Goal: Use online tool/utility: Utilize a website feature to perform a specific function

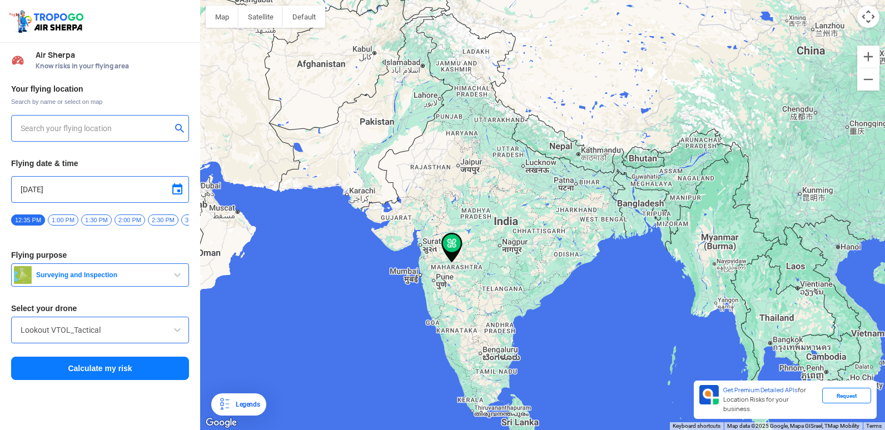
type input "Paithan Rd, MIDC, Chhatrapati Sambhajinagar, [GEOGRAPHIC_DATA] 431005, [GEOGRAP…"
click at [134, 367] on button "Calculate my risk" at bounding box center [100, 368] width 178 height 23
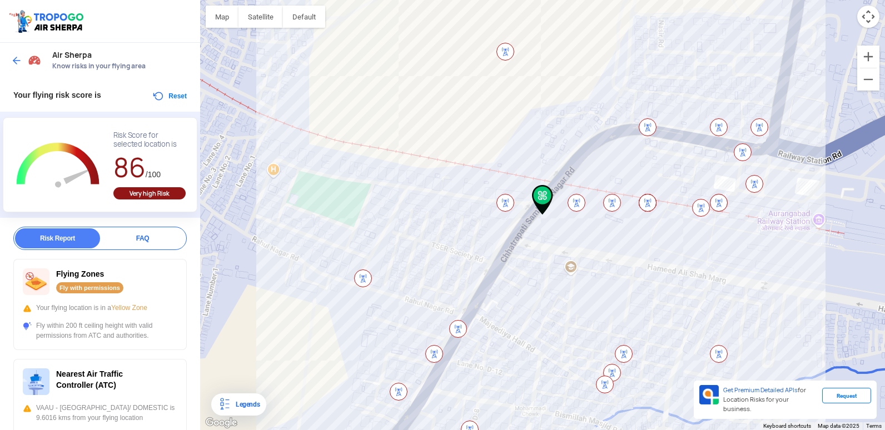
click at [20, 60] on img at bounding box center [16, 60] width 11 height 11
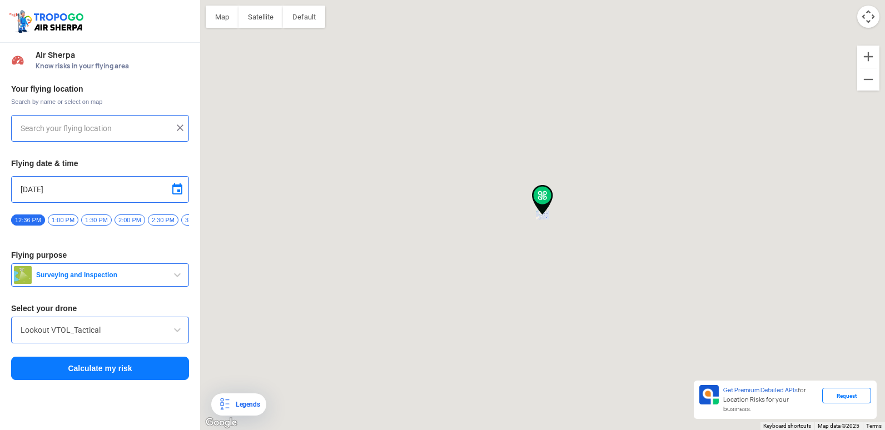
type input "Paithan Rd, MIDC, Chhatrapati Sambhajinagar, [GEOGRAPHIC_DATA] 431005, [GEOGRAP…"
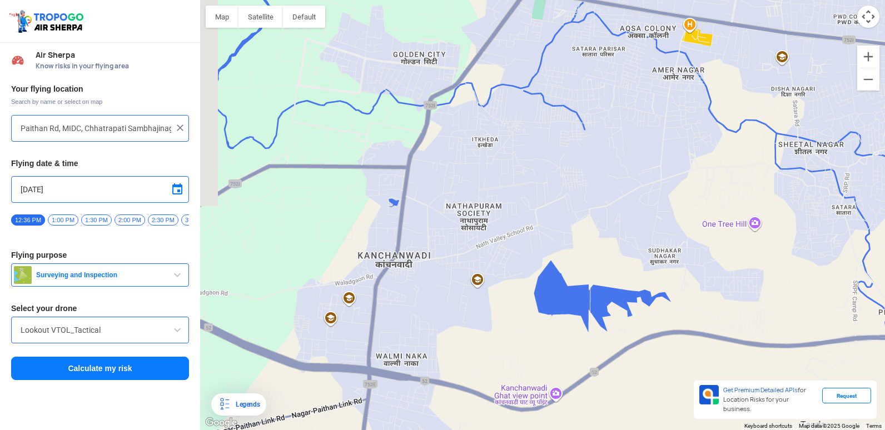
drag, startPoint x: 442, startPoint y: 393, endPoint x: 514, endPoint y: 196, distance: 209.9
click at [514, 196] on div "To navigate, press the arrow keys." at bounding box center [542, 215] width 685 height 430
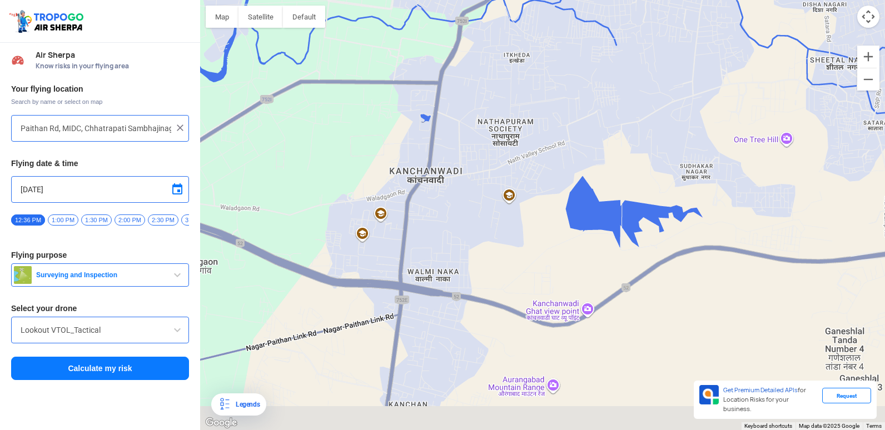
drag, startPoint x: 487, startPoint y: 295, endPoint x: 526, endPoint y: 198, distance: 104.3
click at [526, 198] on div "To navigate, press the arrow keys." at bounding box center [542, 215] width 685 height 430
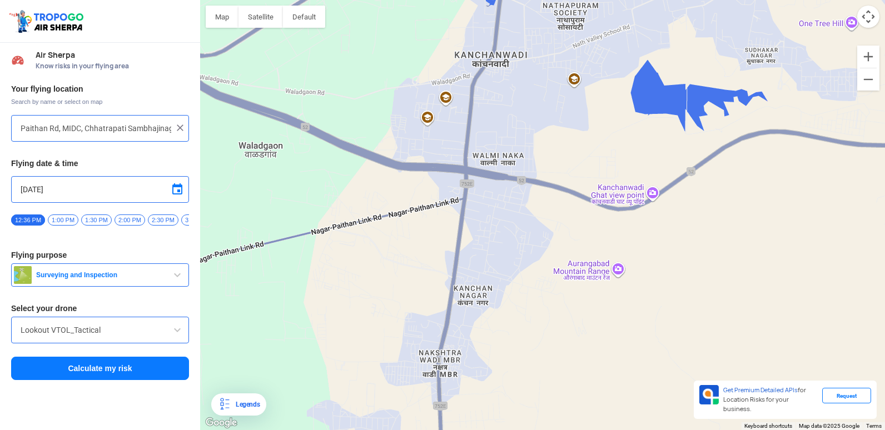
drag, startPoint x: 476, startPoint y: 320, endPoint x: 536, endPoint y: 213, distance: 122.5
click at [536, 213] on div "To navigate, press the arrow keys." at bounding box center [542, 215] width 685 height 430
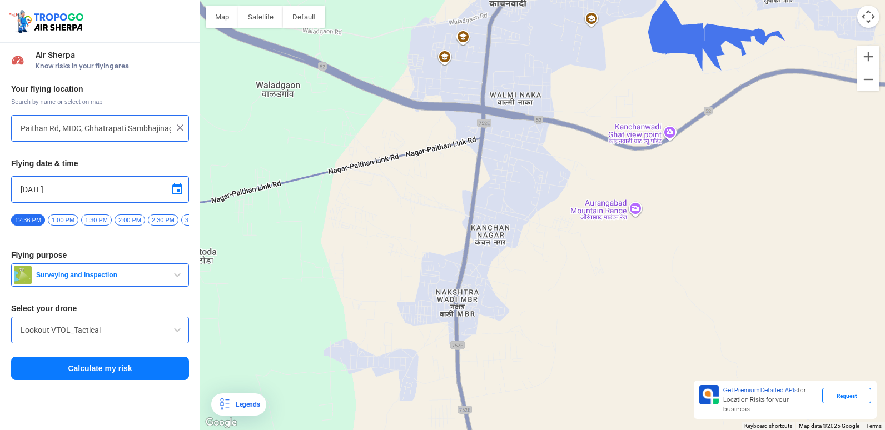
drag, startPoint x: 506, startPoint y: 281, endPoint x: 523, endPoint y: 221, distance: 62.9
click at [523, 221] on div "To navigate, press the arrow keys." at bounding box center [542, 215] width 685 height 430
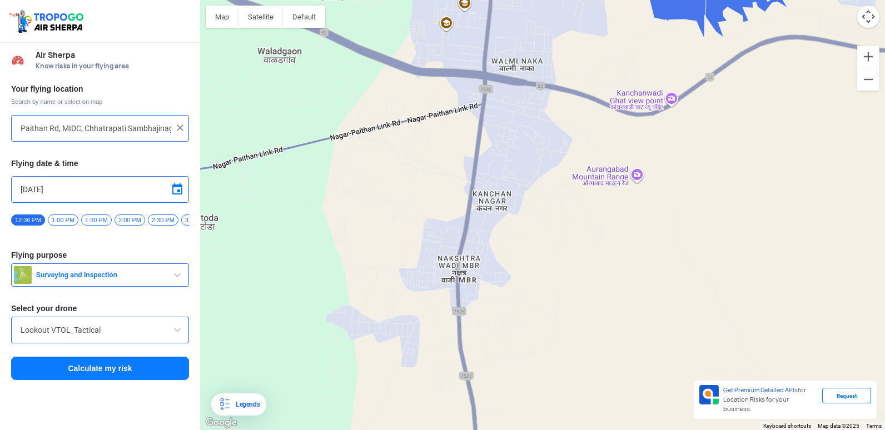
drag, startPoint x: 507, startPoint y: 333, endPoint x: 509, endPoint y: 295, distance: 37.9
click at [509, 295] on div "To navigate, press the arrow keys." at bounding box center [542, 215] width 685 height 430
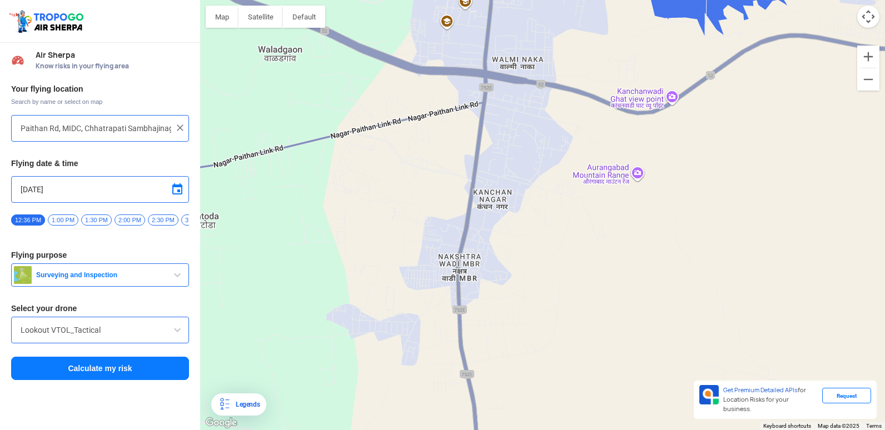
click at [176, 125] on img at bounding box center [180, 127] width 11 height 11
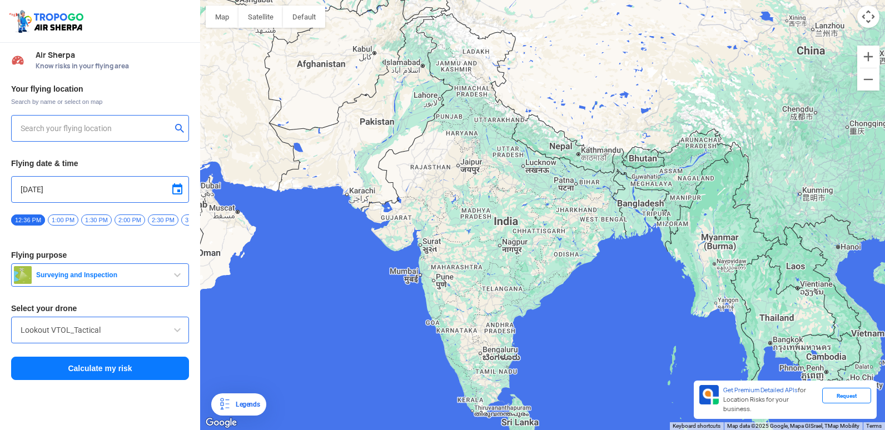
click at [166, 132] on input "text" at bounding box center [96, 128] width 151 height 13
click at [182, 127] on button "submit" at bounding box center [181, 129] width 13 height 11
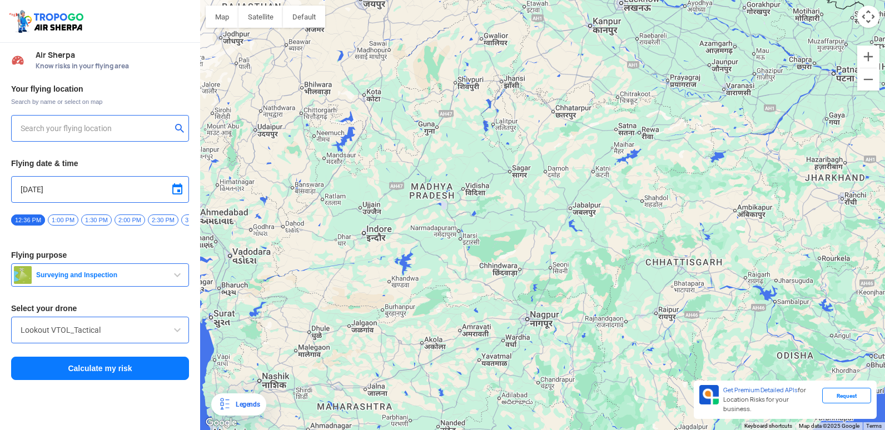
drag, startPoint x: 420, startPoint y: 227, endPoint x: 493, endPoint y: 243, distance: 74.5
click at [493, 243] on div "To navigate, press the arrow keys." at bounding box center [542, 215] width 685 height 430
click at [129, 125] on input "text" at bounding box center [96, 128] width 151 height 13
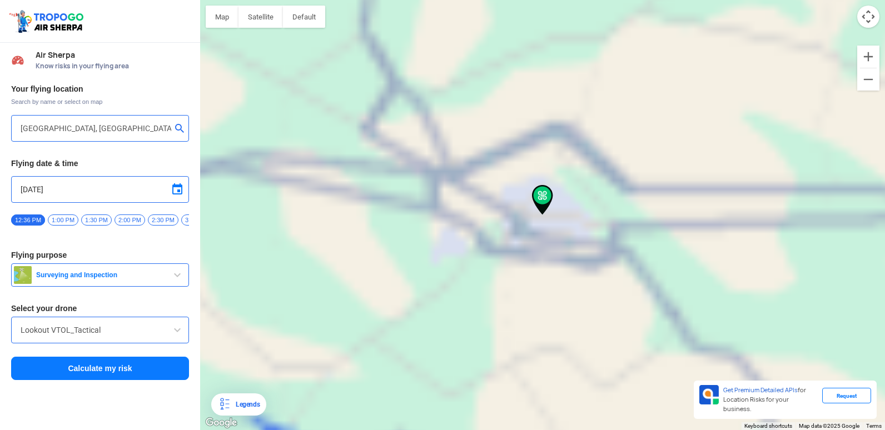
type input "Kailash Nagar, Mondha, [GEOGRAPHIC_DATA], [GEOGRAPHIC_DATA]"
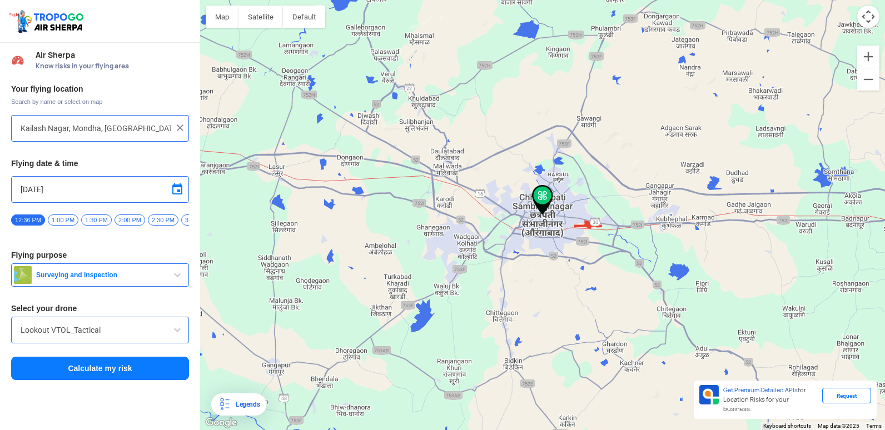
click at [108, 333] on input "Lookout VTOL_Tactical" at bounding box center [100, 330] width 159 height 13
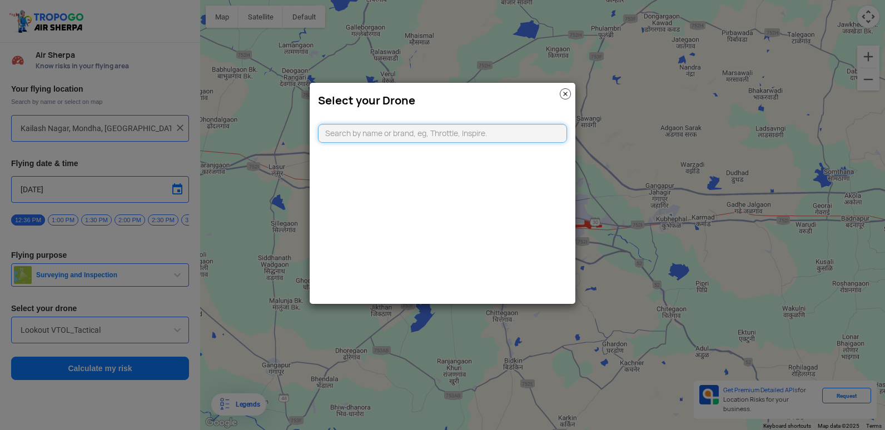
click at [420, 135] on input "text" at bounding box center [442, 133] width 249 height 19
type input "DJI AIR"
click at [404, 169] on li "DJI Air2S" at bounding box center [443, 158] width 249 height 25
type input "DJI Air2S"
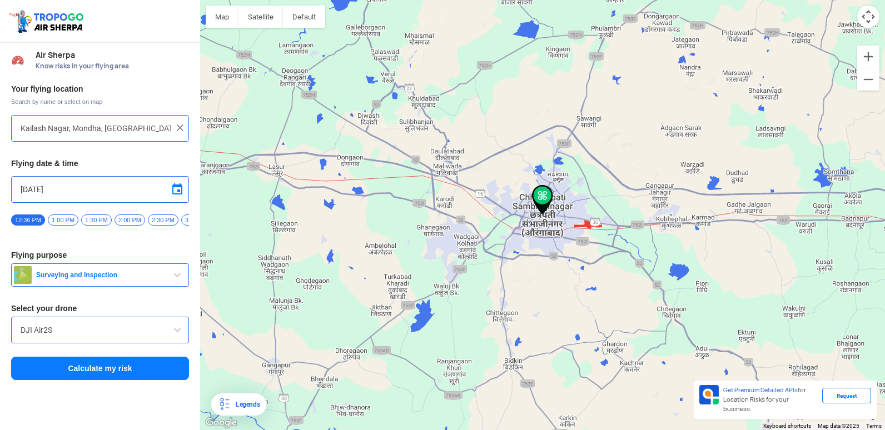
click at [136, 378] on button "Calculate my risk" at bounding box center [100, 368] width 178 height 23
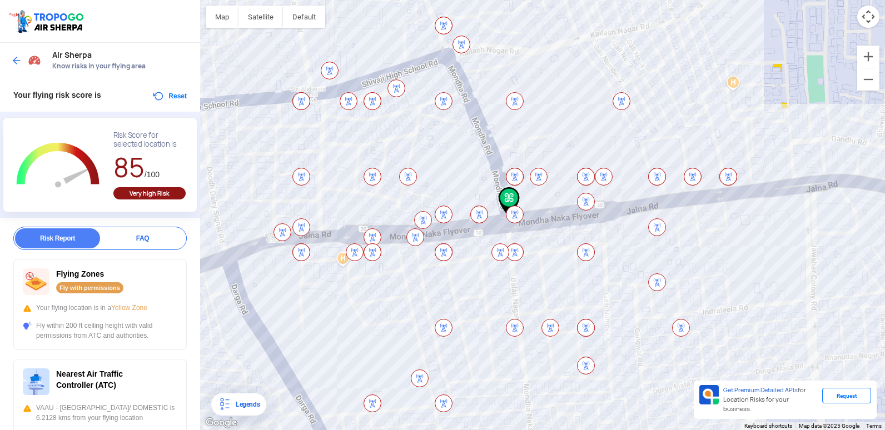
drag, startPoint x: 543, startPoint y: 196, endPoint x: 509, endPoint y: 199, distance: 34.6
click at [509, 199] on img at bounding box center [509, 202] width 21 height 30
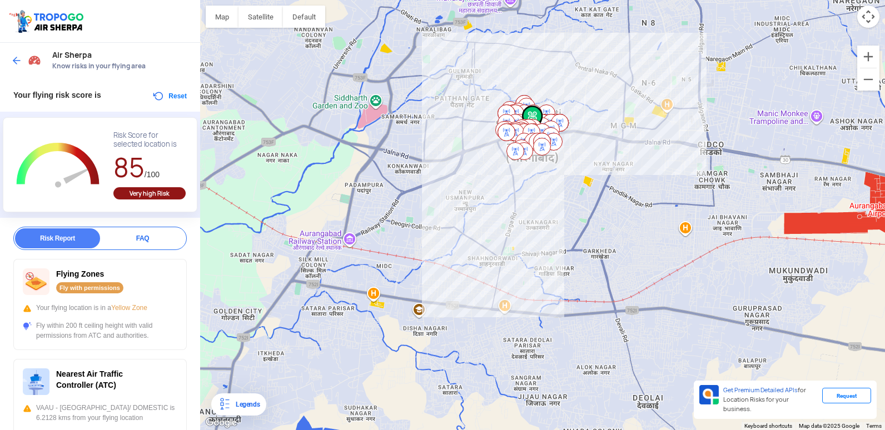
drag, startPoint x: 488, startPoint y: 251, endPoint x: 517, endPoint y: 177, distance: 79.4
click at [517, 177] on div "To navigate, press the arrow keys." at bounding box center [542, 215] width 685 height 430
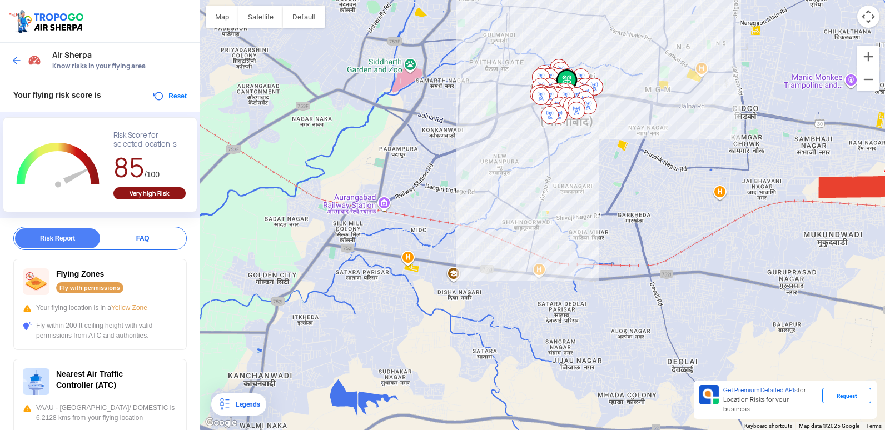
drag, startPoint x: 513, startPoint y: 266, endPoint x: 549, endPoint y: 231, distance: 49.9
click at [549, 231] on div "To navigate, press the arrow keys." at bounding box center [542, 215] width 685 height 430
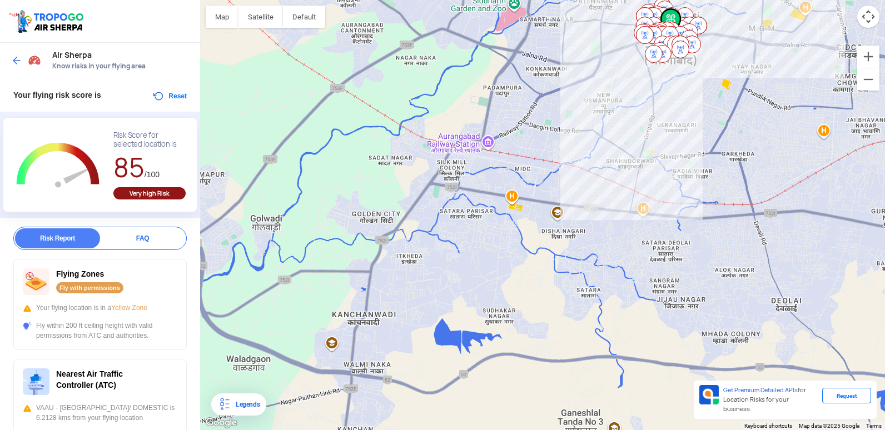
drag, startPoint x: 450, startPoint y: 305, endPoint x: 559, endPoint y: 246, distance: 123.7
click at [559, 246] on div "To navigate, press the arrow keys." at bounding box center [542, 215] width 685 height 430
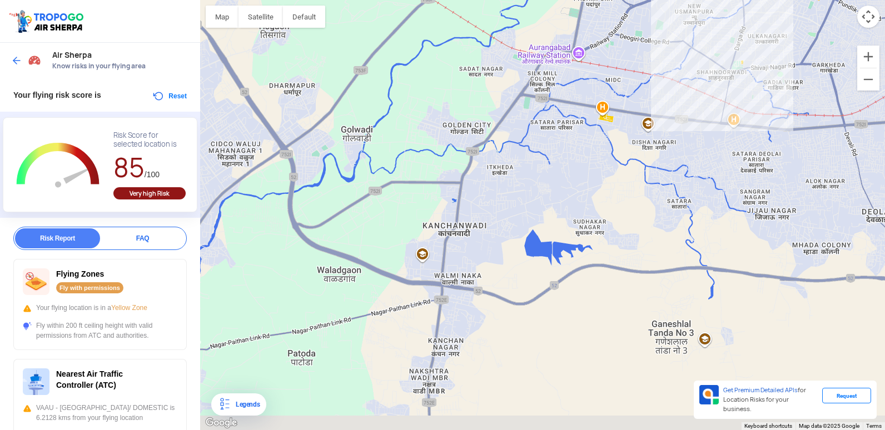
drag, startPoint x: 503, startPoint y: 339, endPoint x: 588, endPoint y: 269, distance: 110.6
click at [596, 248] on div "To navigate, press the arrow keys." at bounding box center [542, 215] width 685 height 430
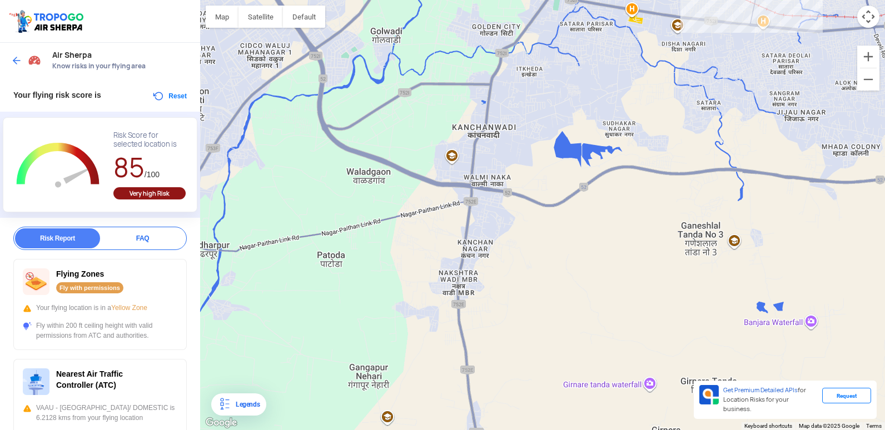
drag, startPoint x: 562, startPoint y: 345, endPoint x: 600, endPoint y: 219, distance: 131.3
click at [600, 219] on div "To navigate, press the arrow keys." at bounding box center [542, 215] width 685 height 430
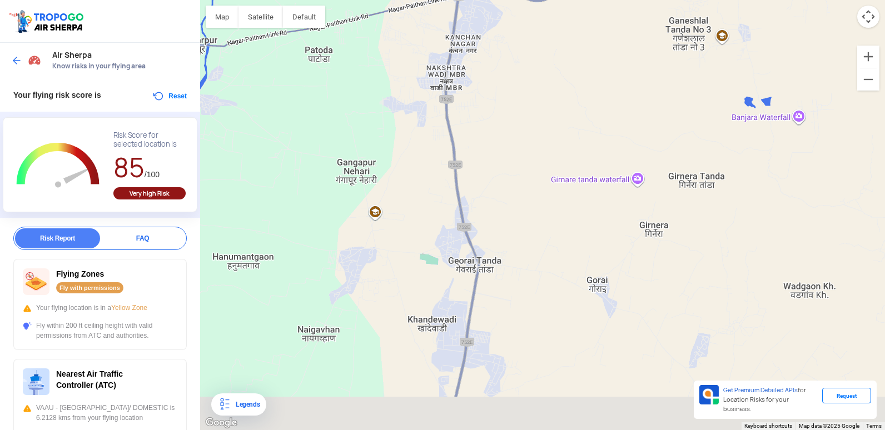
drag, startPoint x: 557, startPoint y: 323, endPoint x: 529, endPoint y: 172, distance: 153.2
click at [529, 172] on div "To navigate, press the arrow keys." at bounding box center [542, 215] width 685 height 430
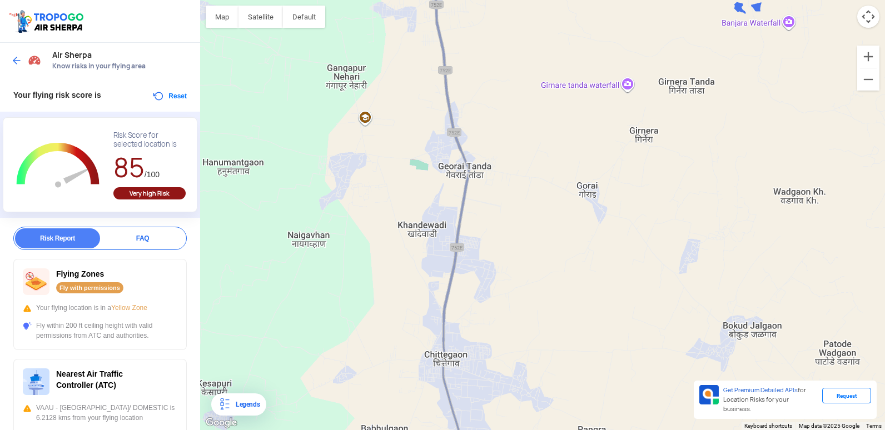
drag, startPoint x: 542, startPoint y: 304, endPoint x: 540, endPoint y: 236, distance: 67.9
click at [540, 236] on div "To navigate, press the arrow keys." at bounding box center [542, 215] width 685 height 430
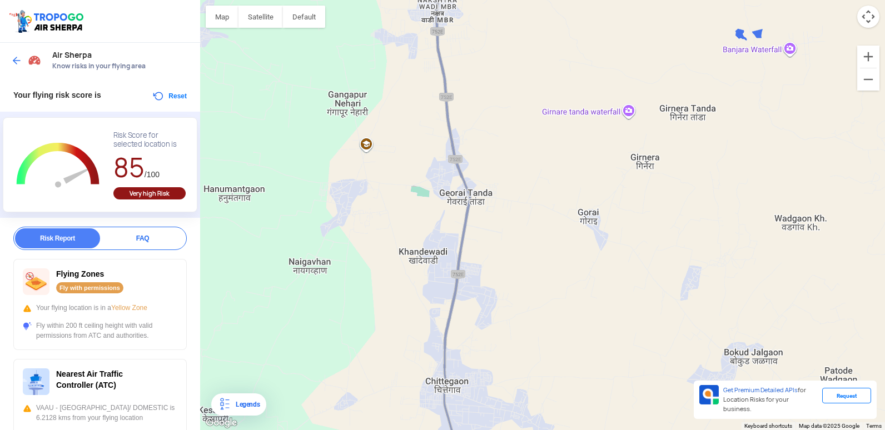
drag, startPoint x: 526, startPoint y: 244, endPoint x: 527, endPoint y: 277, distance: 33.4
click at [527, 277] on div "To navigate, press the arrow keys." at bounding box center [542, 215] width 685 height 430
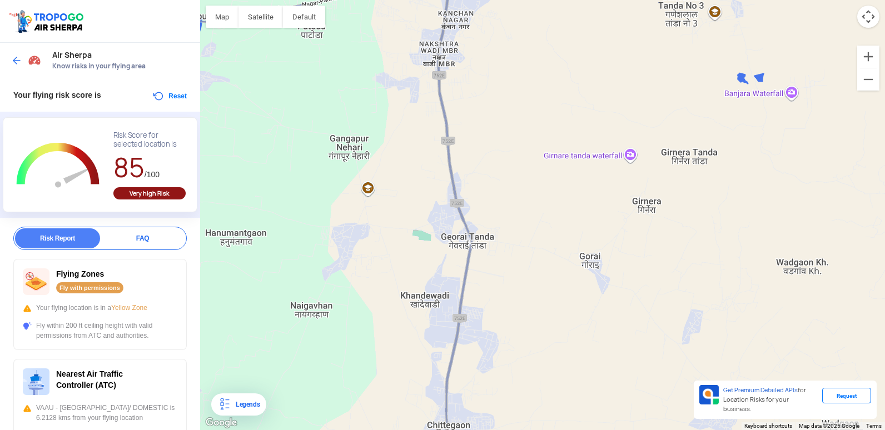
drag, startPoint x: 501, startPoint y: 358, endPoint x: 503, endPoint y: 380, distance: 22.4
click at [503, 398] on div "To navigate, press the arrow keys." at bounding box center [542, 215] width 685 height 430
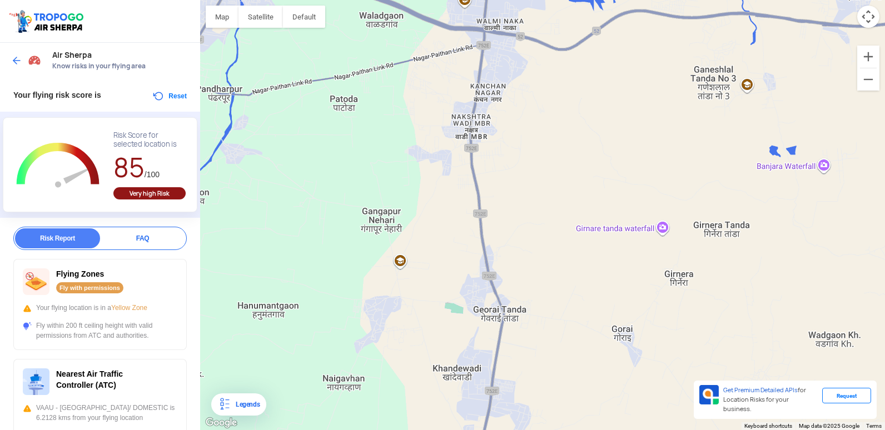
drag, startPoint x: 509, startPoint y: 227, endPoint x: 560, endPoint y: 348, distance: 130.4
click at [560, 348] on div "To navigate, press the arrow keys." at bounding box center [542, 215] width 685 height 430
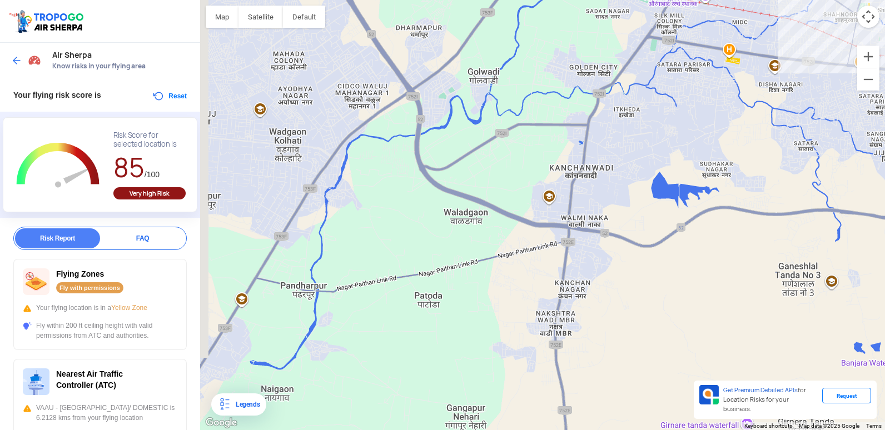
drag, startPoint x: 563, startPoint y: 224, endPoint x: 630, endPoint y: 378, distance: 168.6
click at [630, 378] on div "To navigate, press the arrow keys." at bounding box center [542, 215] width 685 height 430
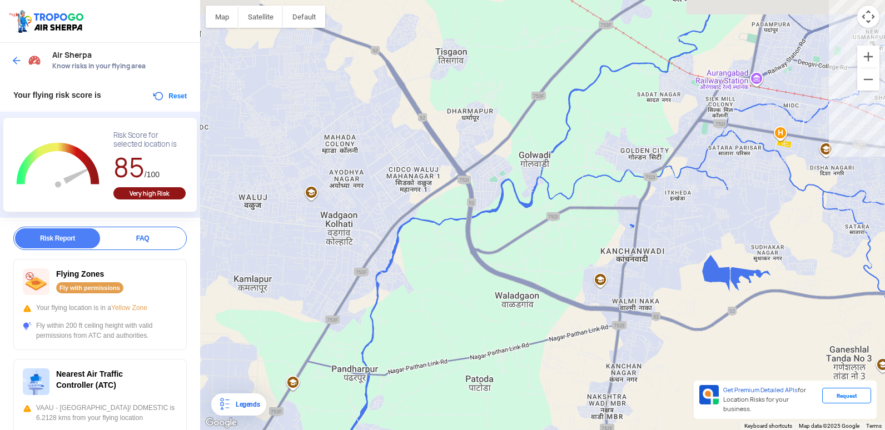
drag, startPoint x: 597, startPoint y: 280, endPoint x: 652, endPoint y: 369, distance: 104.3
click at [652, 369] on div "To navigate, press the arrow keys." at bounding box center [542, 215] width 685 height 430
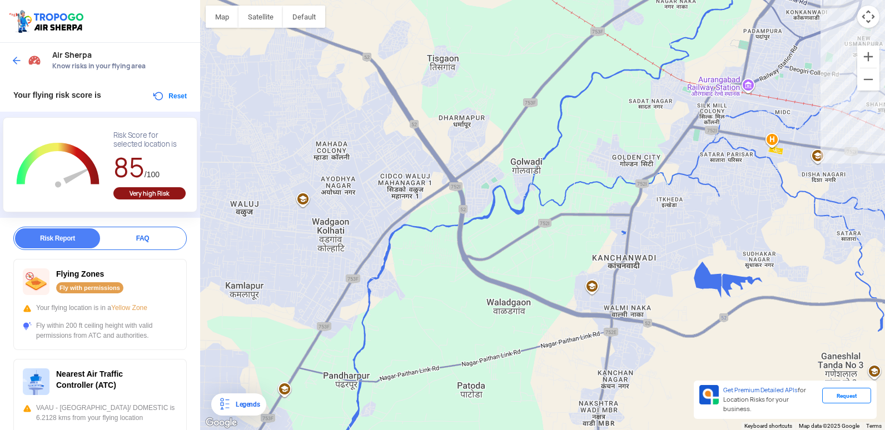
drag, startPoint x: 460, startPoint y: 270, endPoint x: 447, endPoint y: 275, distance: 14.3
click at [447, 275] on div "To navigate, press the arrow keys." at bounding box center [542, 215] width 685 height 430
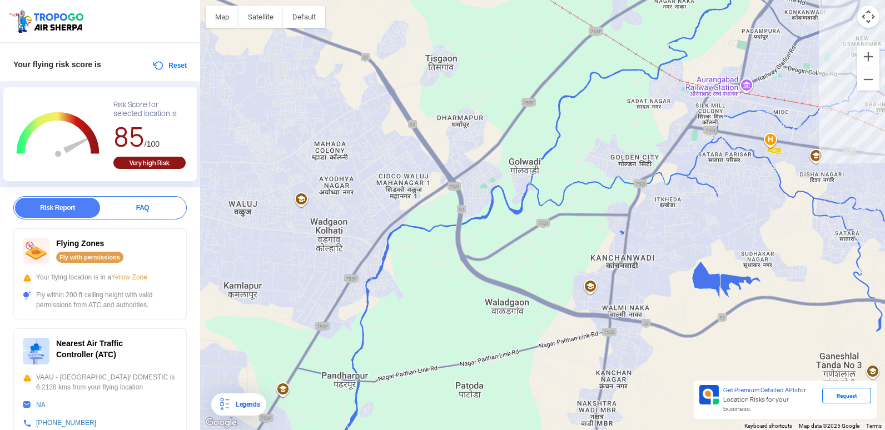
scroll to position [56, 0]
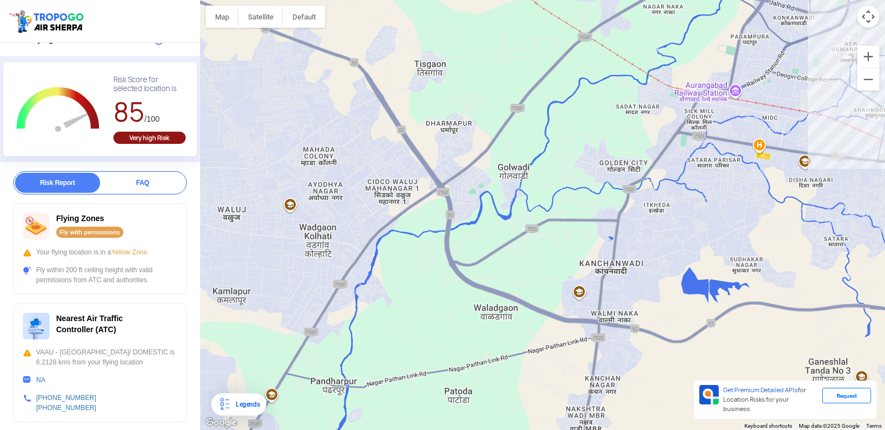
drag, startPoint x: 506, startPoint y: 252, endPoint x: 493, endPoint y: 257, distance: 13.9
click at [493, 257] on div "To navigate, press the arrow keys." at bounding box center [542, 215] width 685 height 430
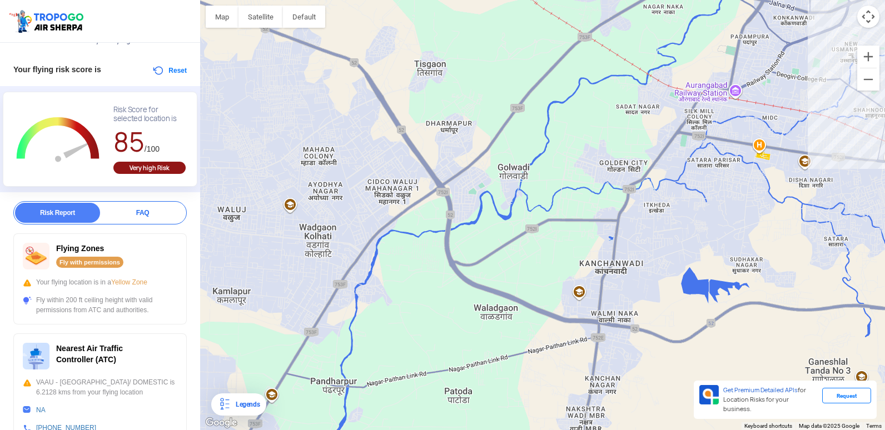
scroll to position [0, 0]
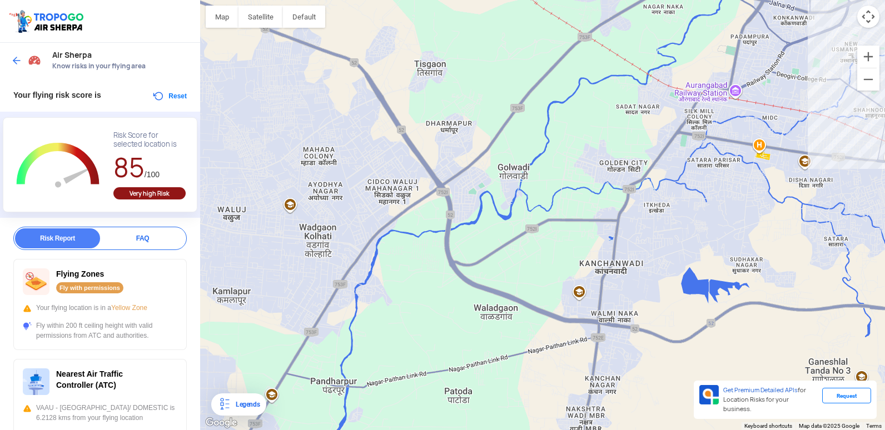
click at [11, 59] on div "Air Sherpa Know risks in your flying area" at bounding box center [100, 61] width 200 height 36
click at [13, 61] on img at bounding box center [16, 60] width 11 height 11
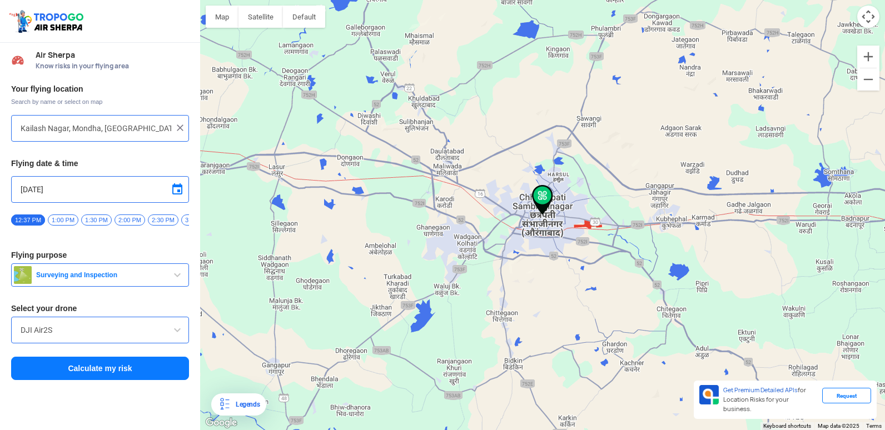
click at [131, 132] on input "Kailash Nagar, Mondha, [GEOGRAPHIC_DATA], [GEOGRAPHIC_DATA]" at bounding box center [96, 128] width 151 height 13
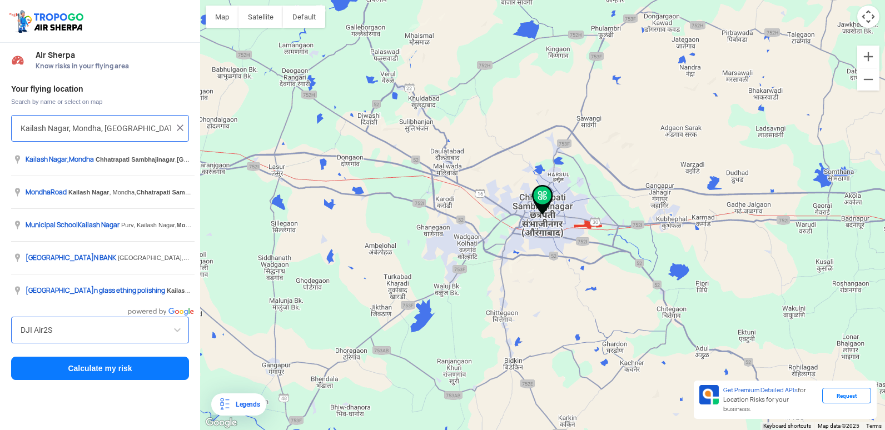
click at [108, 128] on input "Kailash Nagar, Mondha, [GEOGRAPHIC_DATA], [GEOGRAPHIC_DATA]" at bounding box center [96, 128] width 151 height 13
drag, startPoint x: 104, startPoint y: 130, endPoint x: 4, endPoint y: 123, distance: 99.7
click at [4, 123] on div "Your flying location Search by name or select on map [PERSON_NAME][GEOGRAPHIC_D…" at bounding box center [100, 232] width 200 height 309
type input "GOGOBABA Chhatrapati Sambhajinagar, [GEOGRAPHIC_DATA], [GEOGRAPHIC_DATA]"
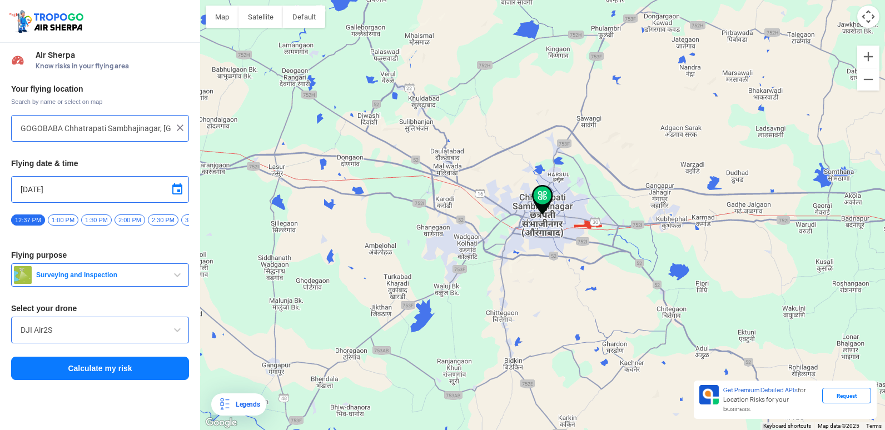
click at [174, 127] on div at bounding box center [100, 128] width 159 height 13
click at [178, 128] on img at bounding box center [180, 127] width 11 height 11
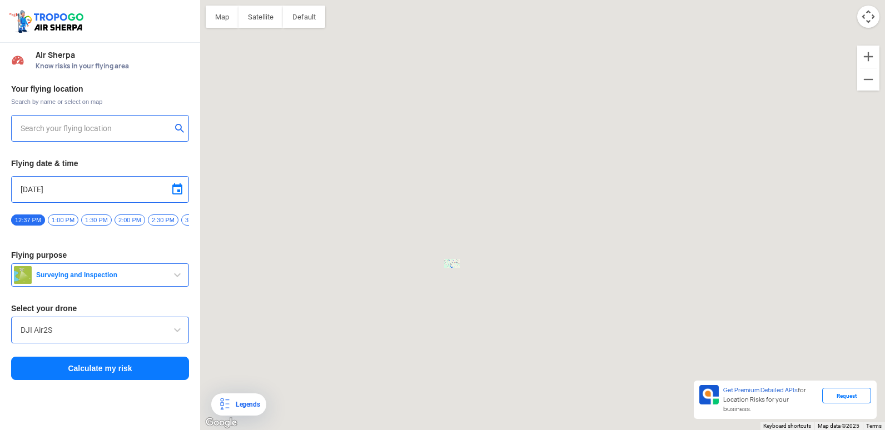
click at [151, 133] on input "text" at bounding box center [96, 128] width 151 height 13
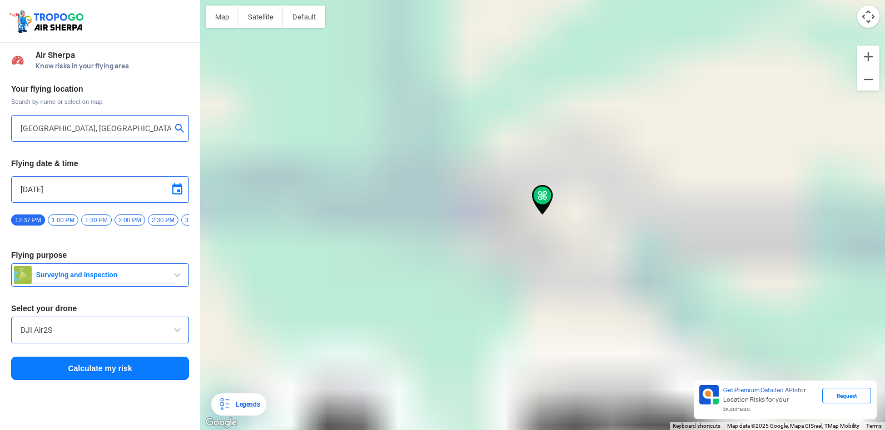
type input "Chhatrapati Sambhajinagar, [GEOGRAPHIC_DATA], [GEOGRAPHIC_DATA]"
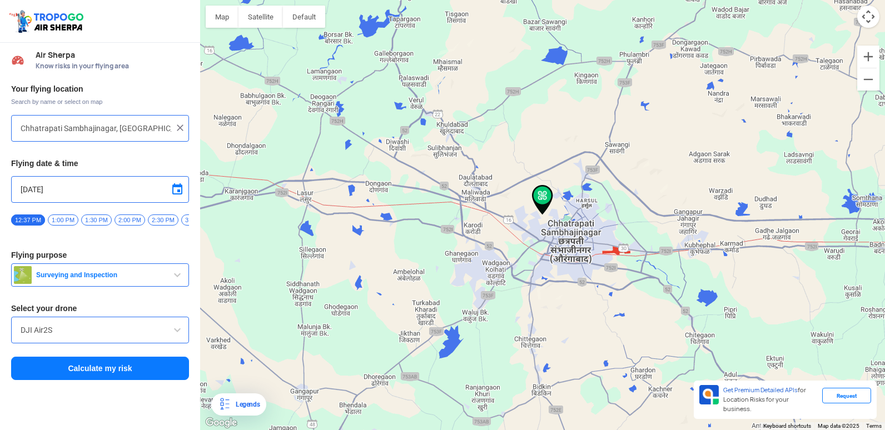
click at [144, 375] on button "Calculate my risk" at bounding box center [100, 368] width 178 height 23
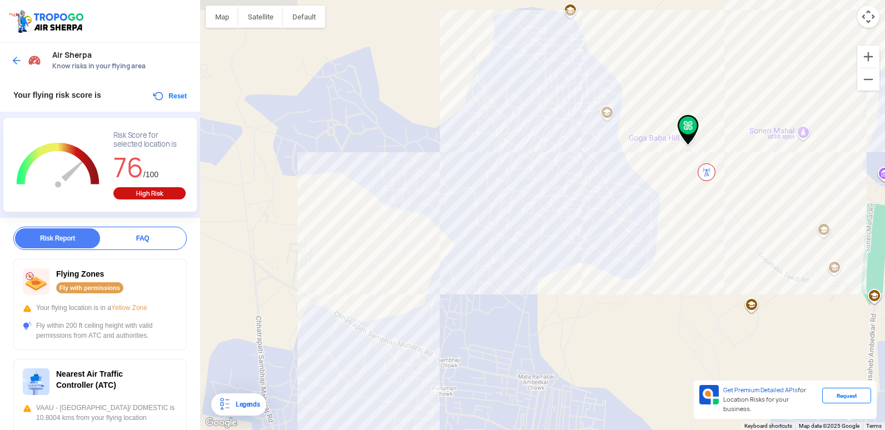
drag, startPoint x: 628, startPoint y: 138, endPoint x: 541, endPoint y: 314, distance: 196.5
click at [541, 314] on div "To navigate, press the arrow keys." at bounding box center [542, 215] width 685 height 430
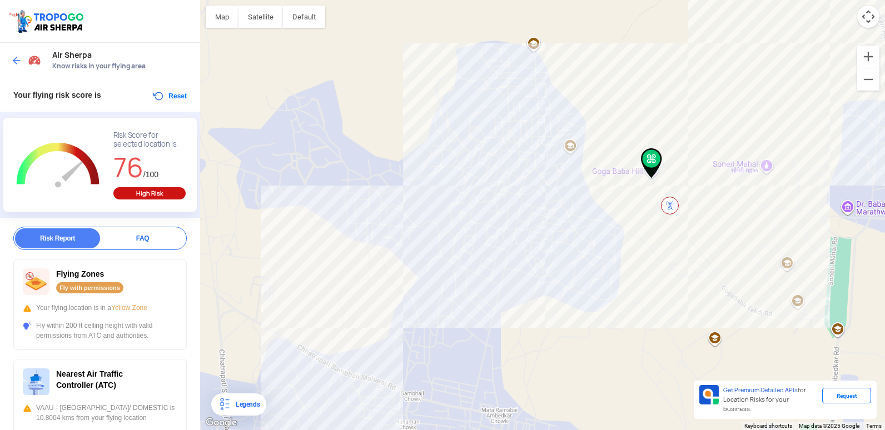
drag, startPoint x: 596, startPoint y: 226, endPoint x: 557, endPoint y: 250, distance: 46.5
click at [557, 250] on div "To navigate, press the arrow keys." at bounding box center [542, 215] width 685 height 430
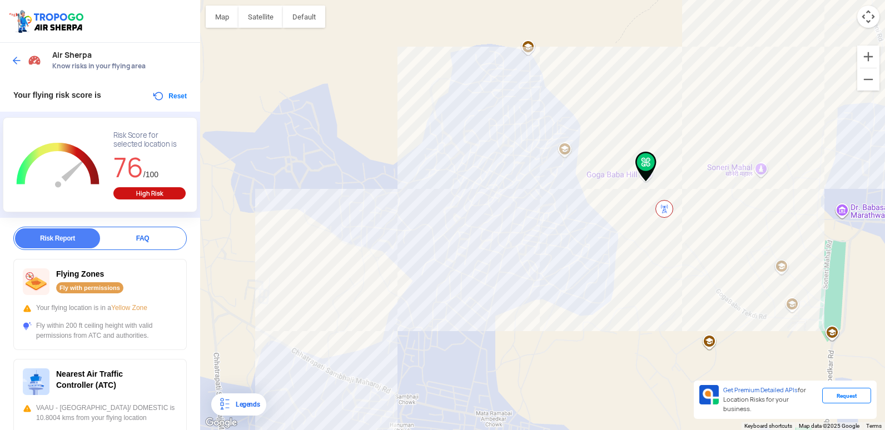
click at [663, 209] on img at bounding box center [665, 209] width 18 height 18
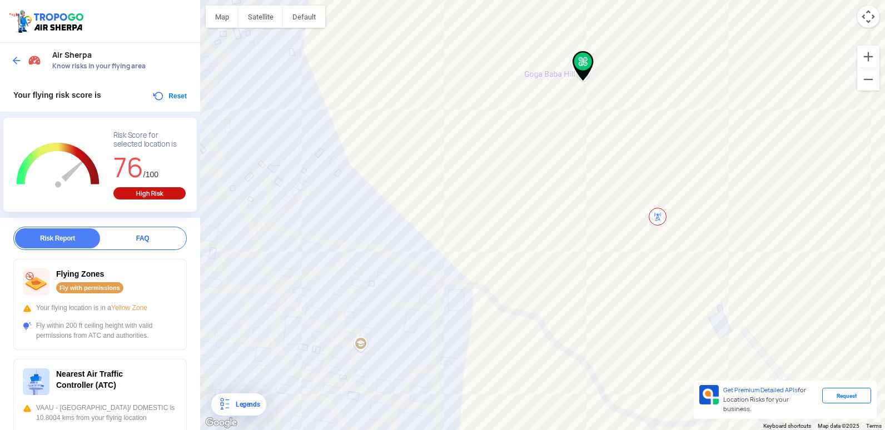
click at [657, 216] on img at bounding box center [658, 217] width 18 height 18
click at [657, 220] on img at bounding box center [658, 217] width 18 height 18
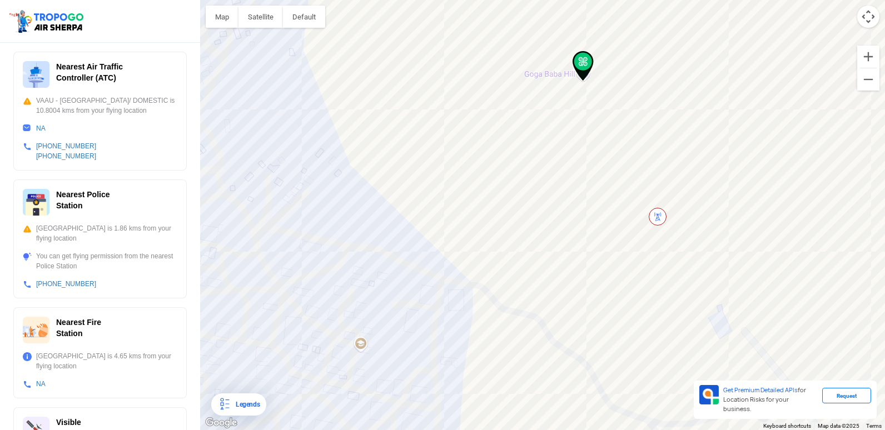
scroll to position [135, 0]
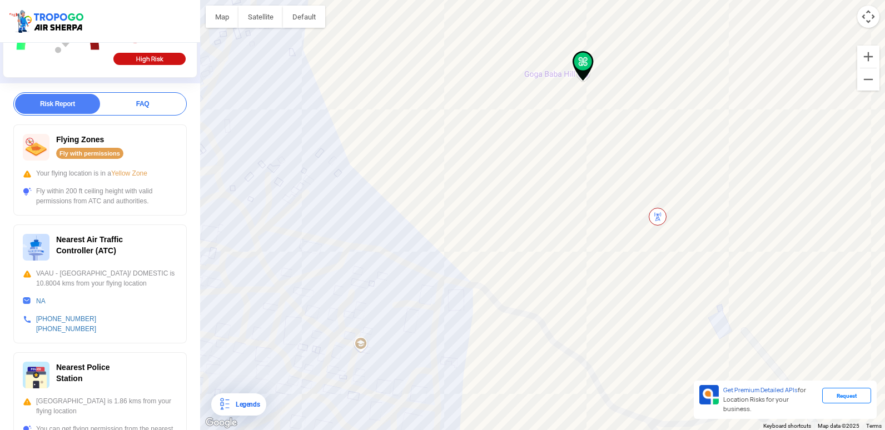
drag, startPoint x: 115, startPoint y: 325, endPoint x: 117, endPoint y: 280, distance: 45.1
click at [117, 280] on div "Nearest Air Traffic Controller (ATC) VAAU - [GEOGRAPHIC_DATA]/ DOMESTIC is 10.8…" at bounding box center [100, 284] width 174 height 119
drag, startPoint x: 117, startPoint y: 280, endPoint x: 143, endPoint y: 319, distance: 46.9
click at [143, 319] on div "[PHONE_NUMBER] [PHONE_NUMBER]" at bounding box center [100, 324] width 155 height 20
